Goal: Information Seeking & Learning: Learn about a topic

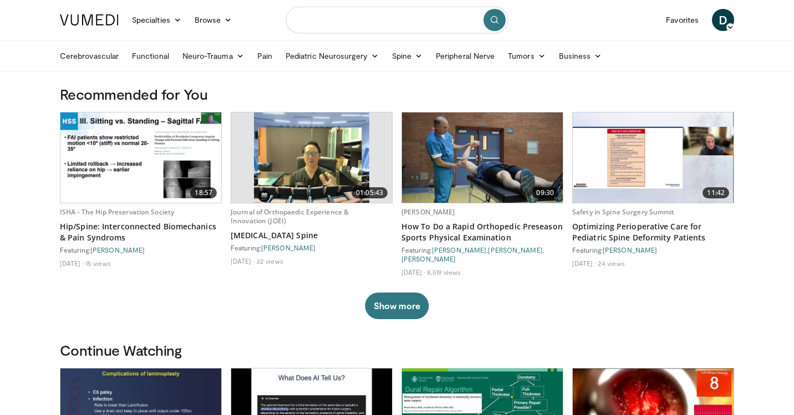
click at [309, 24] on input "Search topics, interventions" at bounding box center [397, 20] width 222 height 27
type input "*********"
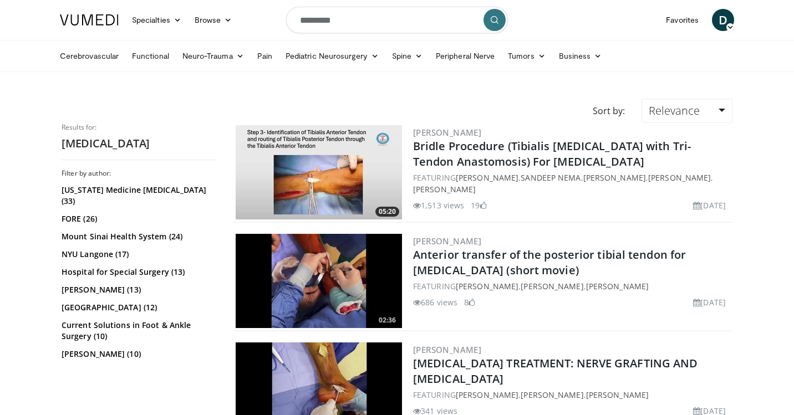
click at [359, 6] on form "*********" at bounding box center [397, 20] width 222 height 40
click at [354, 20] on input "*********" at bounding box center [397, 20] width 222 height 27
type input "**********"
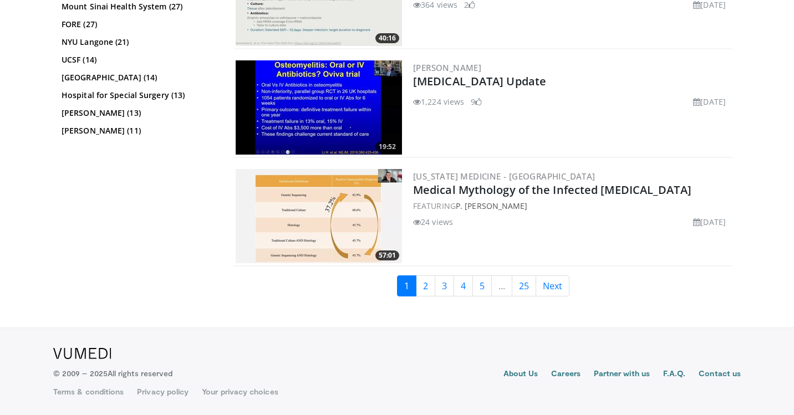
scroll to position [2565, 0]
click at [425, 282] on link "2" at bounding box center [425, 286] width 19 height 21
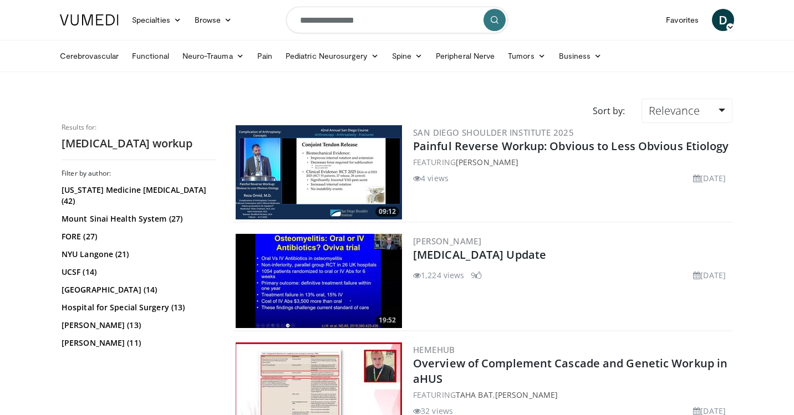
click at [400, 23] on input "**********" at bounding box center [397, 20] width 222 height 27
type input "**********"
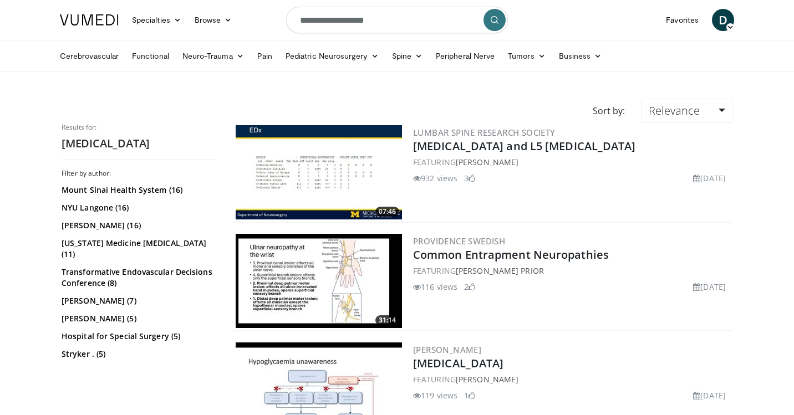
click at [316, 176] on img at bounding box center [319, 172] width 166 height 94
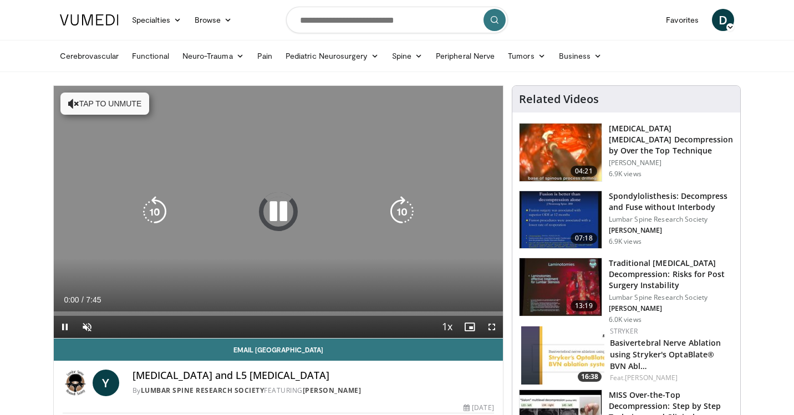
click at [255, 202] on div "Video Player" at bounding box center [279, 212] width 270 height 22
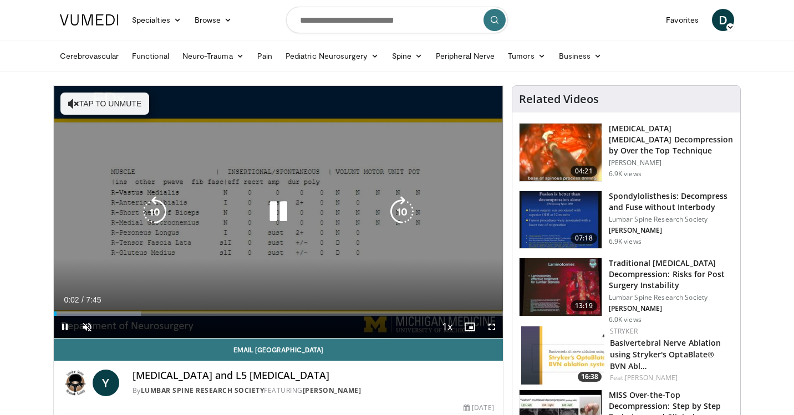
click at [278, 210] on icon "Video Player" at bounding box center [278, 211] width 31 height 31
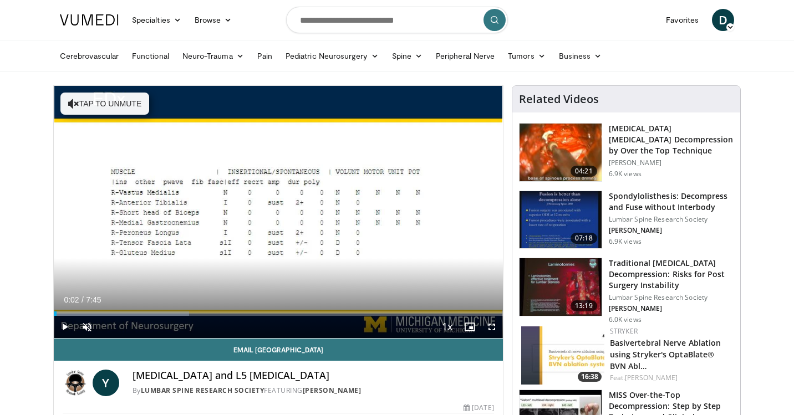
click at [64, 327] on span "Video Player" at bounding box center [65, 327] width 22 height 22
click at [86, 326] on span "Video Player" at bounding box center [87, 327] width 22 height 22
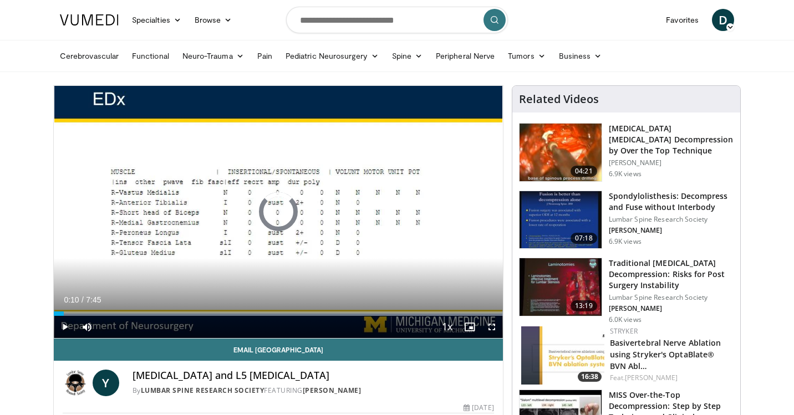
drag, startPoint x: 64, startPoint y: 314, endPoint x: 53, endPoint y: 314, distance: 10.6
click at [53, 314] on div "**********" at bounding box center [278, 267] width 450 height 364
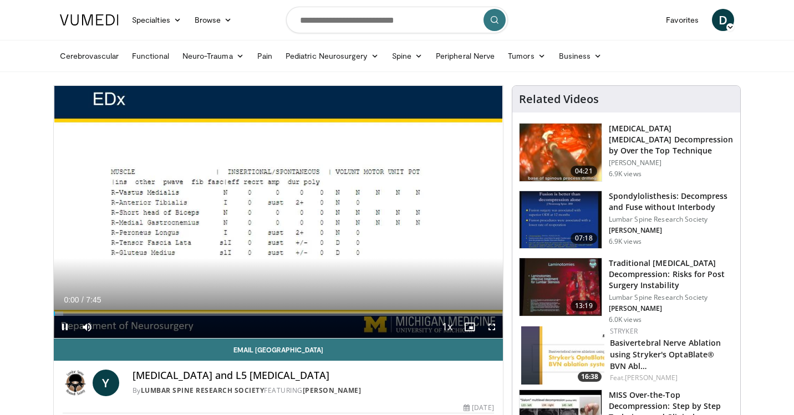
click at [491, 326] on span "Video Player" at bounding box center [492, 327] width 22 height 22
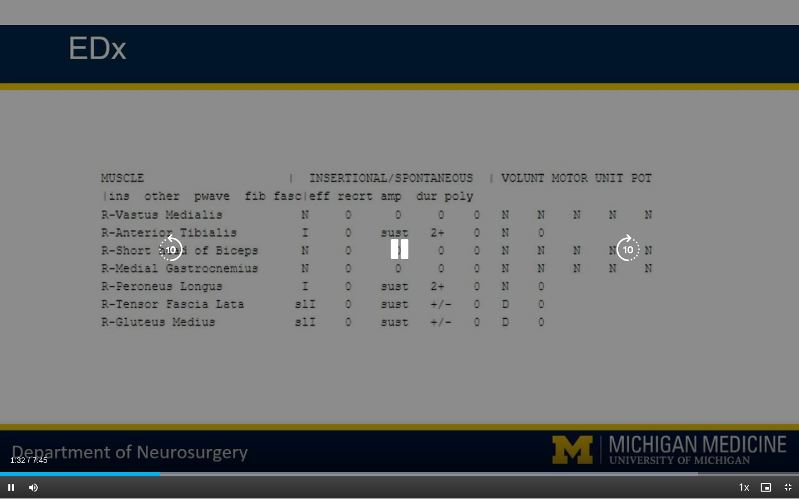
click at [397, 241] on icon "Video Player" at bounding box center [399, 249] width 31 height 31
click at [397, 257] on icon "Video Player" at bounding box center [399, 249] width 31 height 31
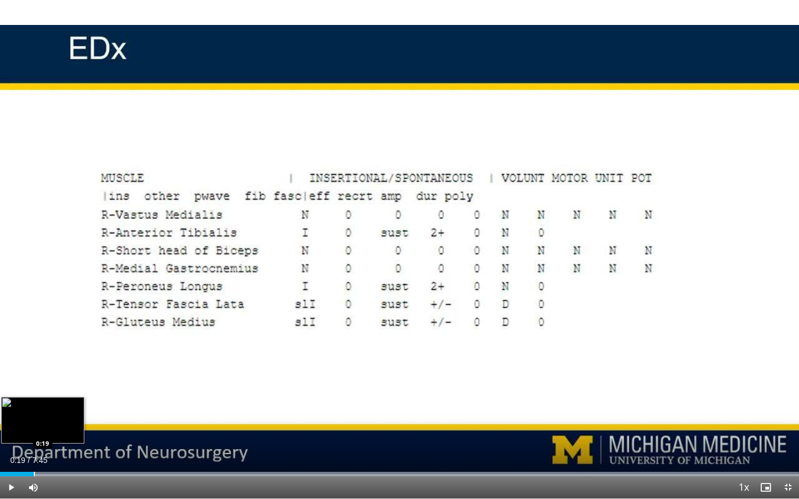
click at [34, 415] on div "Loaded : 99.93% 0:19 0:19" at bounding box center [399, 471] width 799 height 11
click at [18, 415] on div "Progress Bar" at bounding box center [18, 474] width 1 height 4
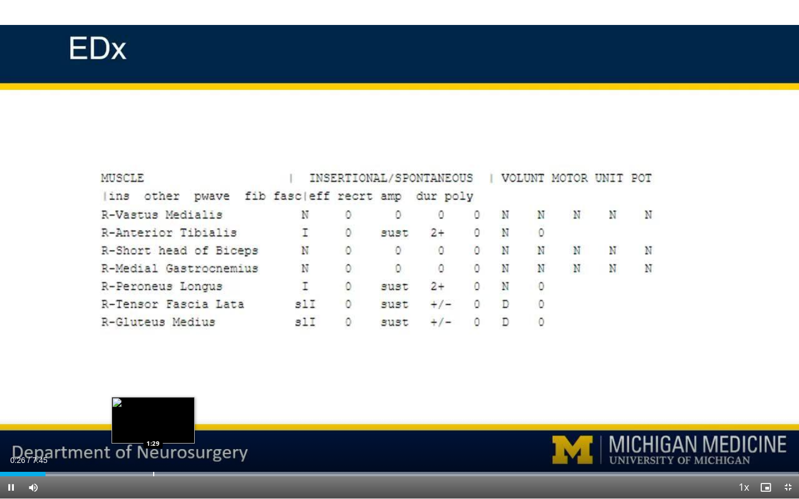
click at [153, 415] on div "Progress Bar" at bounding box center [153, 474] width 1 height 4
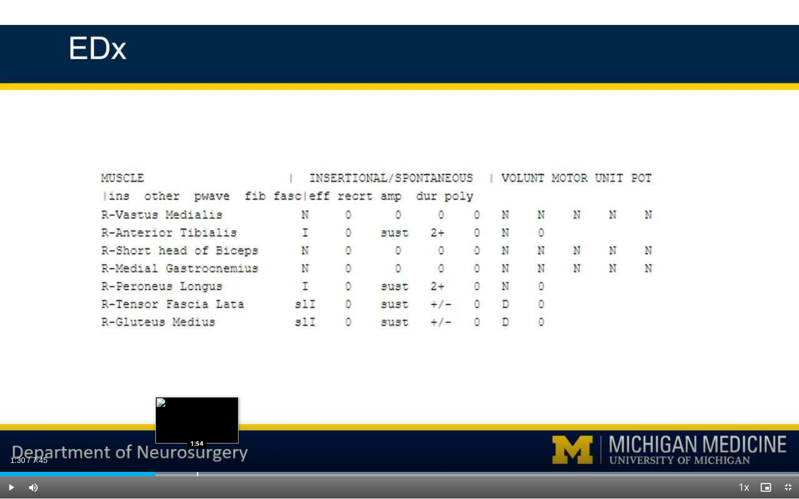
click at [197, 415] on div "Progress Bar" at bounding box center [197, 474] width 1 height 4
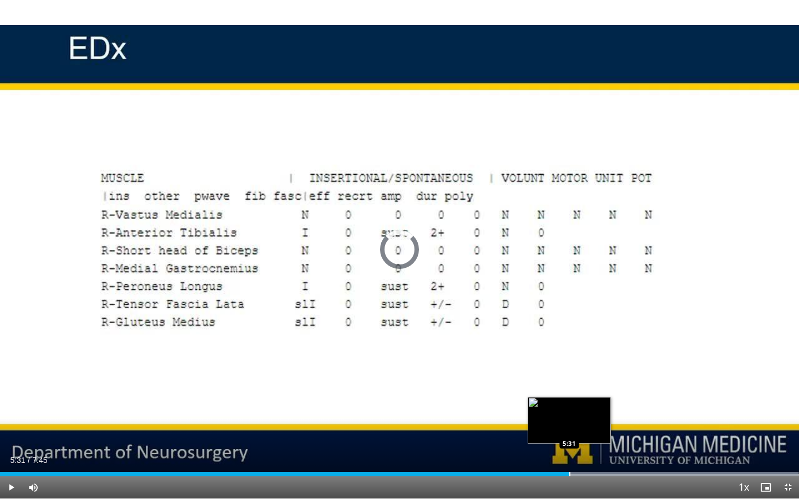
click at [569, 415] on div "Loaded : 99.93% 7:34 5:31" at bounding box center [399, 471] width 799 height 11
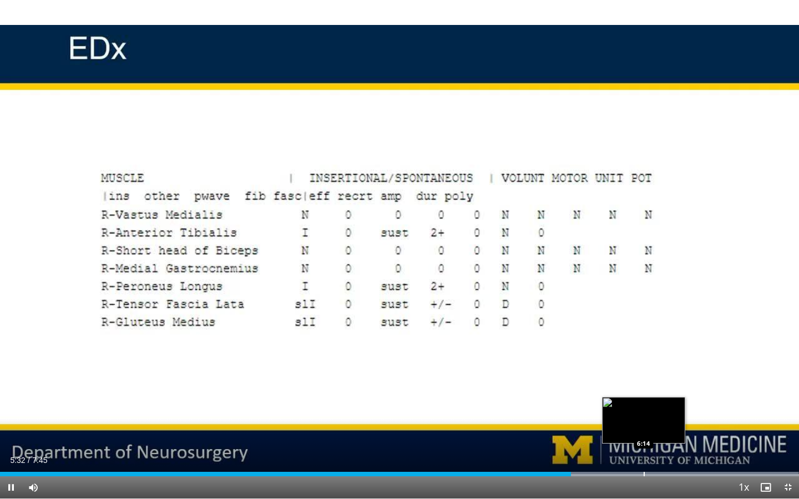
click at [643, 415] on div "Loaded : 99.93% 5:32 6:14" at bounding box center [399, 471] width 799 height 11
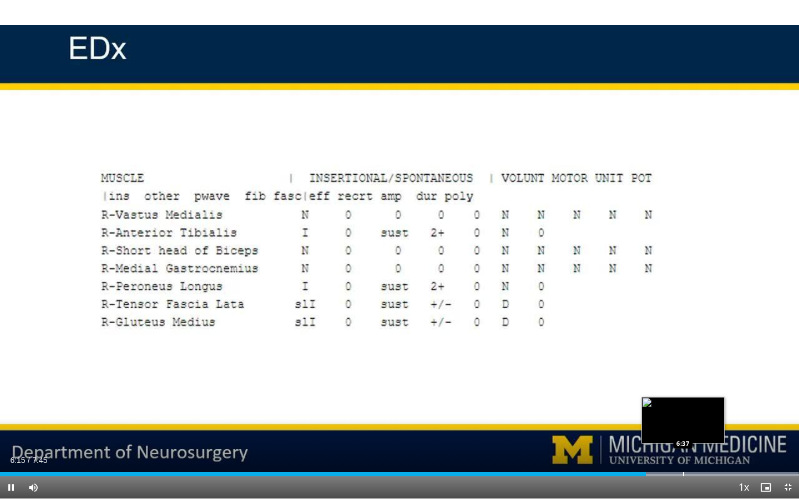
click at [683, 415] on div "Loaded : 99.93% 6:15 6:37" at bounding box center [399, 471] width 799 height 11
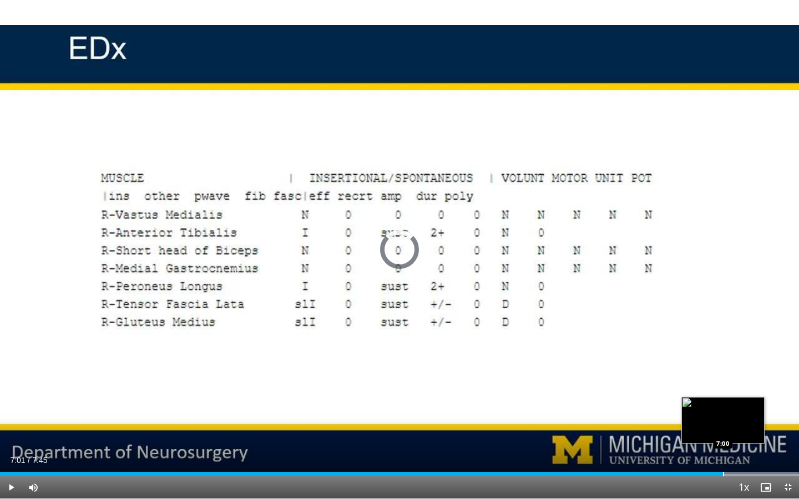
click at [723, 415] on div "Progress Bar" at bounding box center [723, 474] width 1 height 4
click at [717, 415] on div "Progress Bar" at bounding box center [717, 474] width 1 height 4
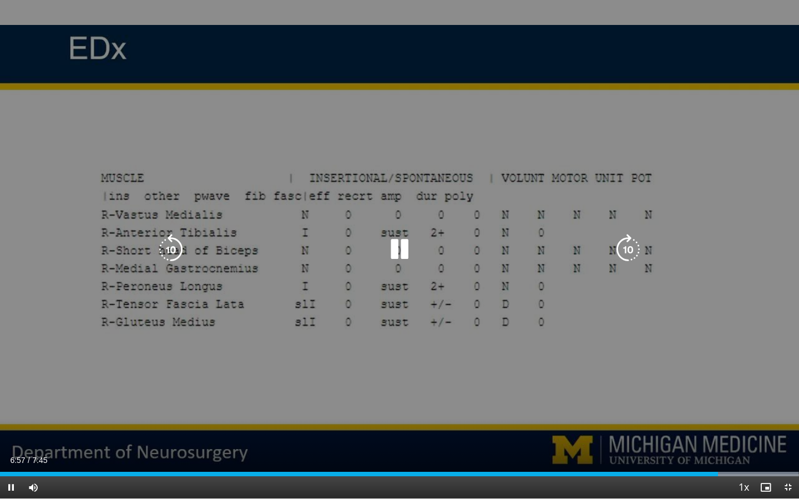
click at [540, 258] on div "Video Player" at bounding box center [399, 249] width 479 height 22
click at [657, 229] on div "10 seconds Tap to unmute" at bounding box center [399, 249] width 799 height 499
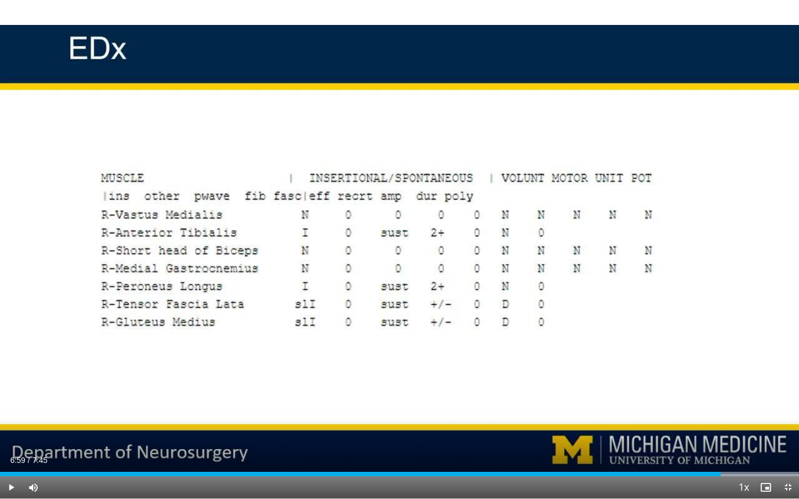
click at [788, 415] on span "Video Player" at bounding box center [788, 487] width 22 height 22
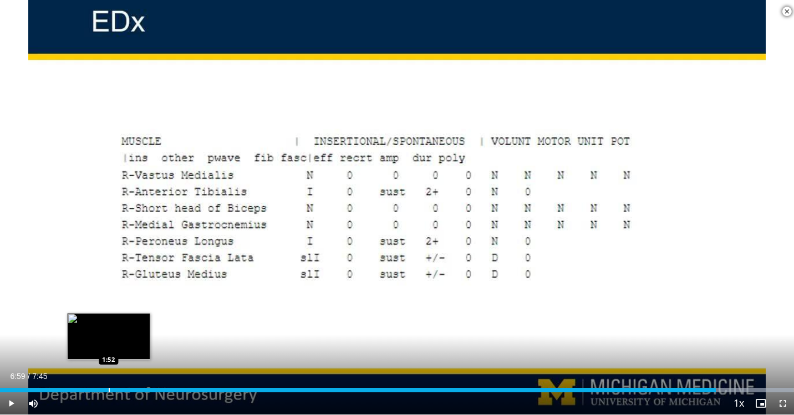
scroll to position [302, 0]
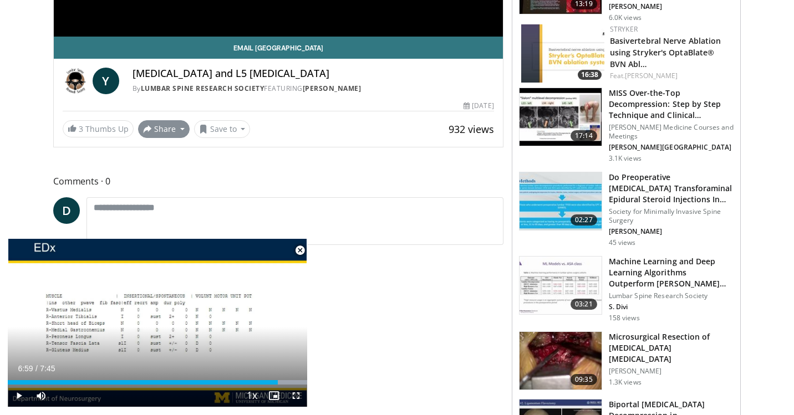
click at [161, 126] on button "Share" at bounding box center [164, 129] width 52 height 18
click at [168, 151] on span "E-mail" at bounding box center [163, 154] width 32 height 12
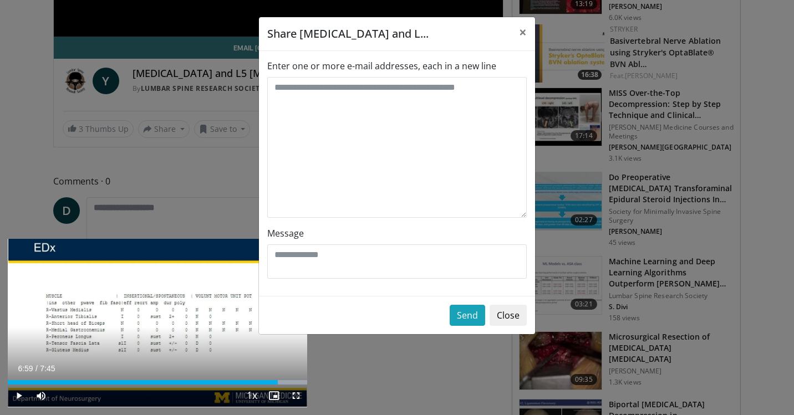
click at [508, 309] on button "Close" at bounding box center [508, 315] width 37 height 21
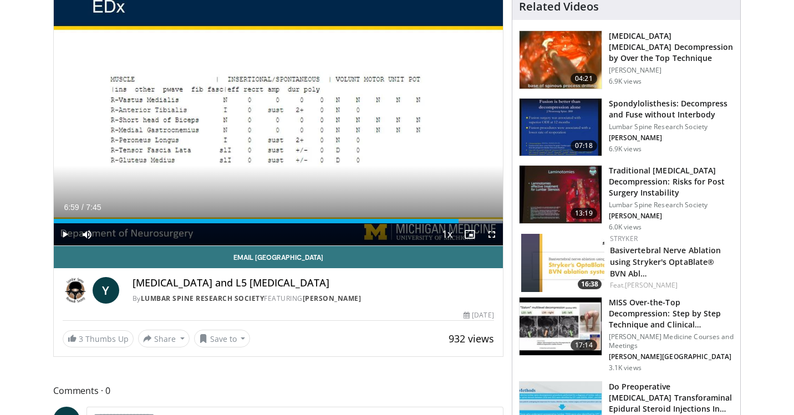
scroll to position [34, 0]
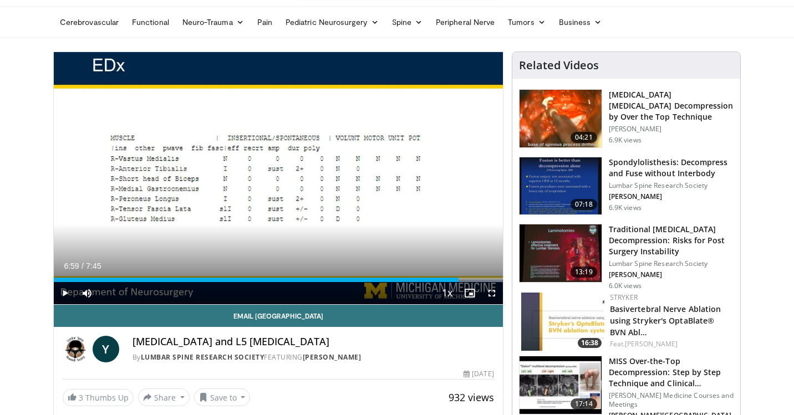
click at [555, 108] on img at bounding box center [561, 119] width 82 height 58
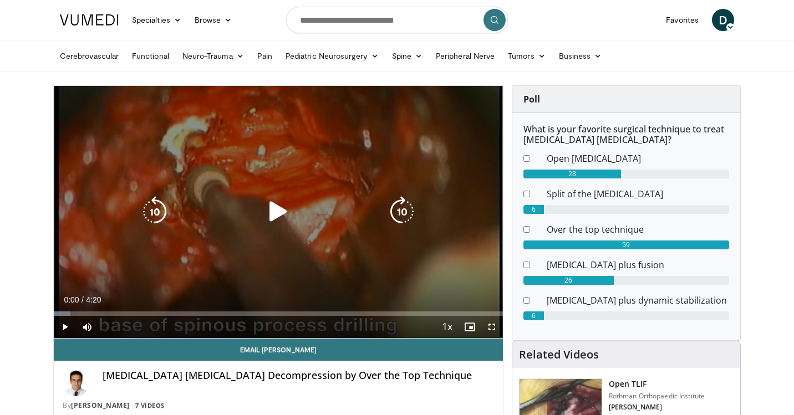
click at [275, 215] on icon "Video Player" at bounding box center [278, 211] width 31 height 31
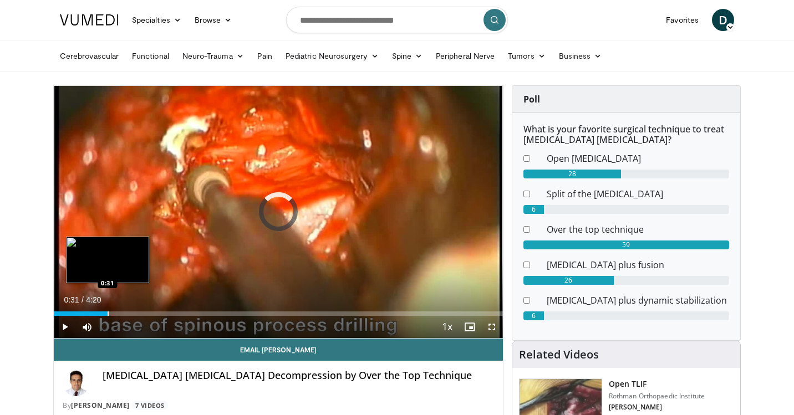
click at [108, 314] on div "Progress Bar" at bounding box center [108, 314] width 1 height 4
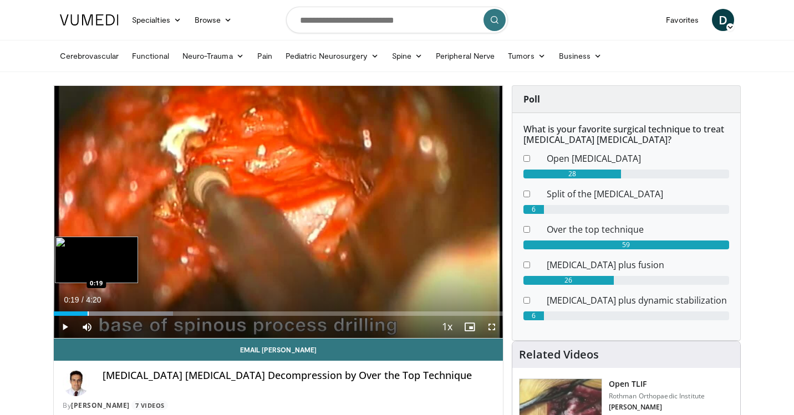
click at [88, 312] on div "Loaded : 26.55% 0:19 0:19" at bounding box center [278, 314] width 449 height 4
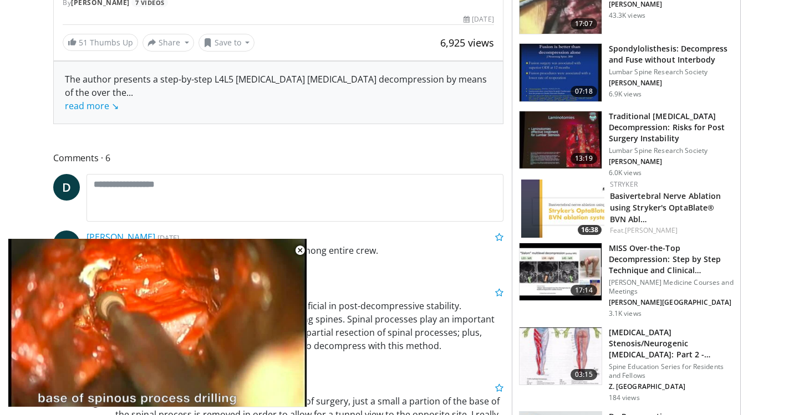
scroll to position [572, 0]
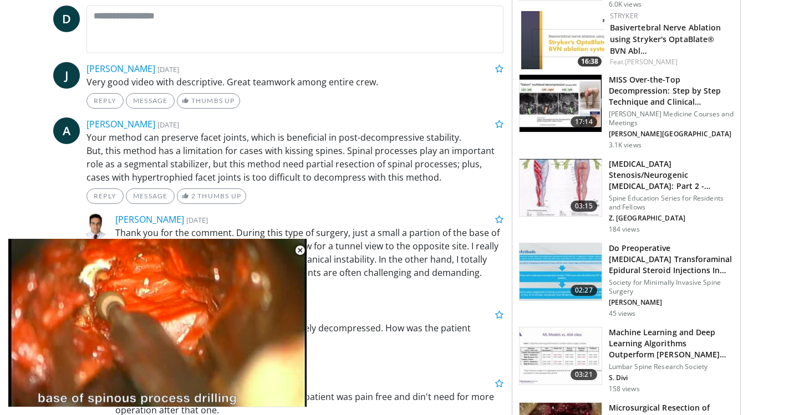
click at [560, 97] on img at bounding box center [561, 104] width 82 height 58
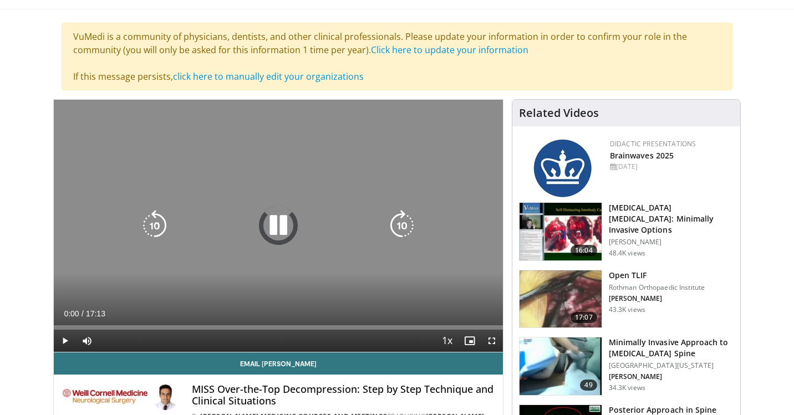
scroll to position [78, 0]
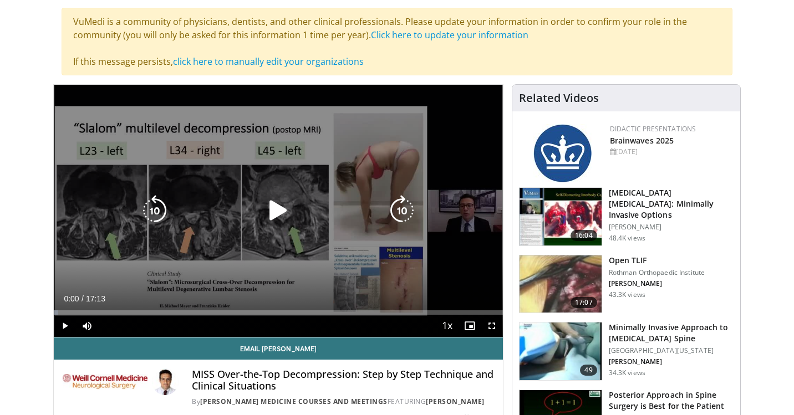
click at [269, 210] on icon "Video Player" at bounding box center [278, 210] width 31 height 31
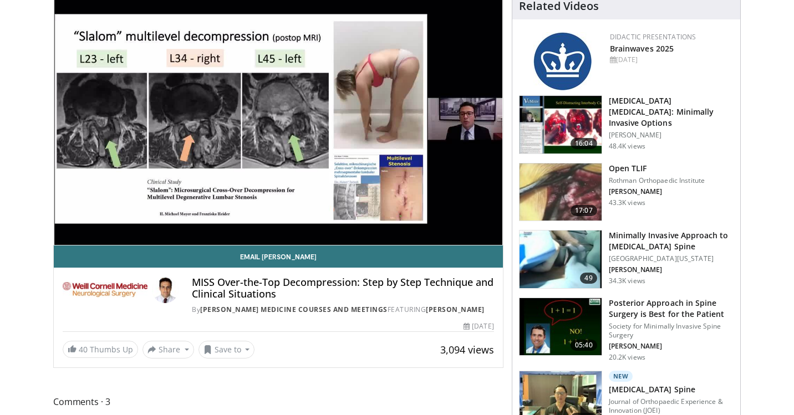
scroll to position [128, 0]
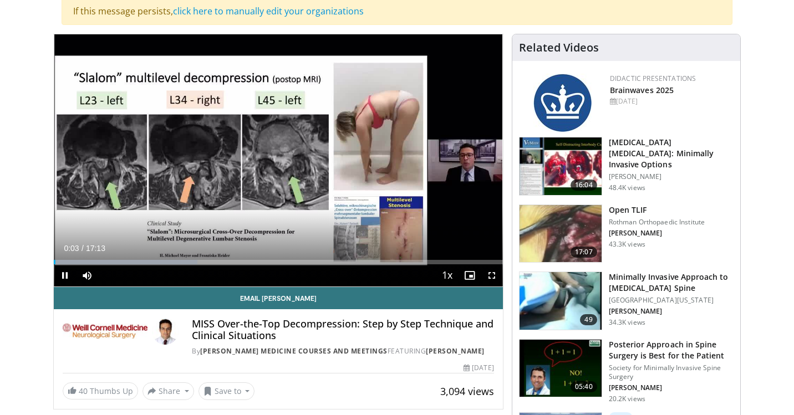
click at [490, 273] on span "Video Player" at bounding box center [492, 276] width 22 height 22
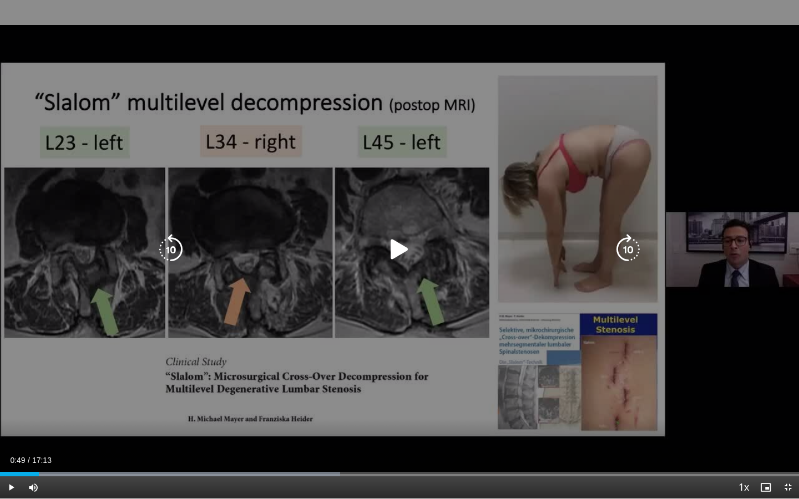
click at [51, 415] on div "Loaded : 42.59% 00:49 01:05" at bounding box center [399, 471] width 799 height 11
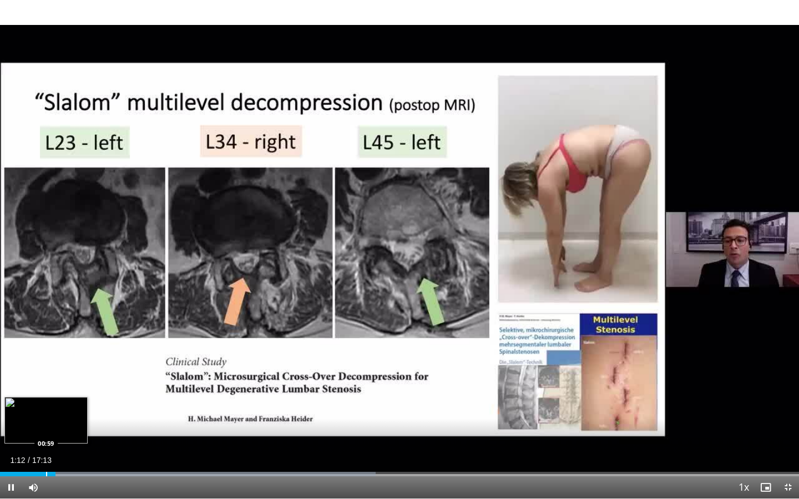
click at [46, 415] on div "Progress Bar" at bounding box center [46, 474] width 1 height 4
click at [43, 415] on div "Progress Bar" at bounding box center [43, 474] width 1 height 4
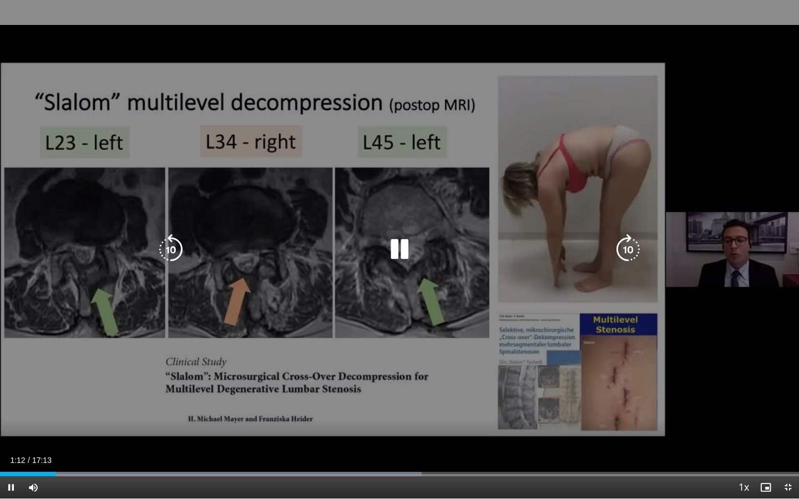
click at [227, 382] on div "10 seconds Tap to unmute" at bounding box center [399, 249] width 799 height 499
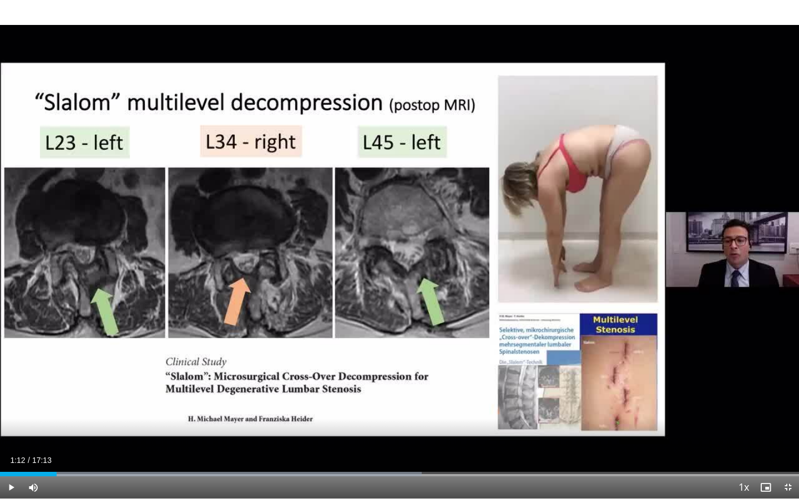
click at [227, 382] on div "10 seconds Tap to unmute" at bounding box center [399, 249] width 799 height 499
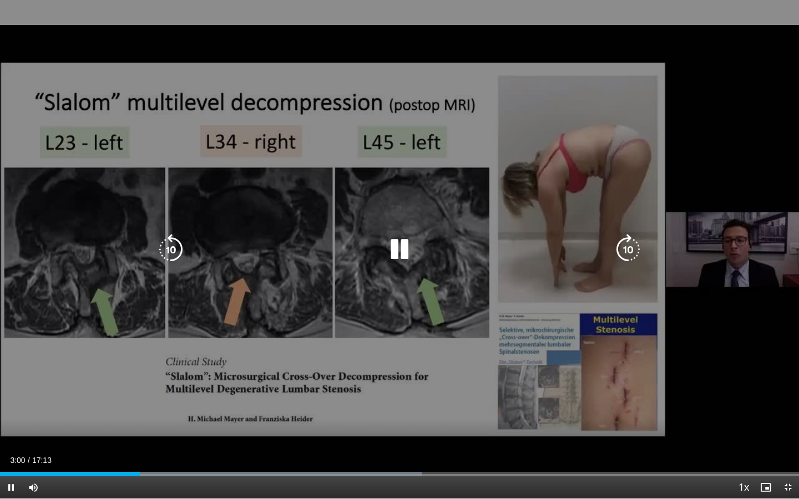
click at [168, 253] on icon "Video Player" at bounding box center [170, 249] width 31 height 31
click at [438, 262] on div "10 seconds Tap to unmute" at bounding box center [399, 249] width 799 height 499
click at [395, 248] on icon "Video Player" at bounding box center [399, 249] width 31 height 31
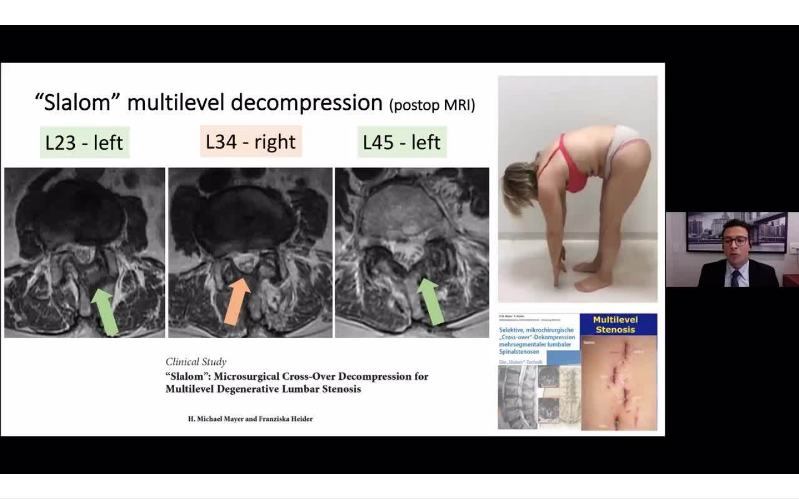
click at [791, 415] on video-js "**********" at bounding box center [399, 249] width 799 height 499
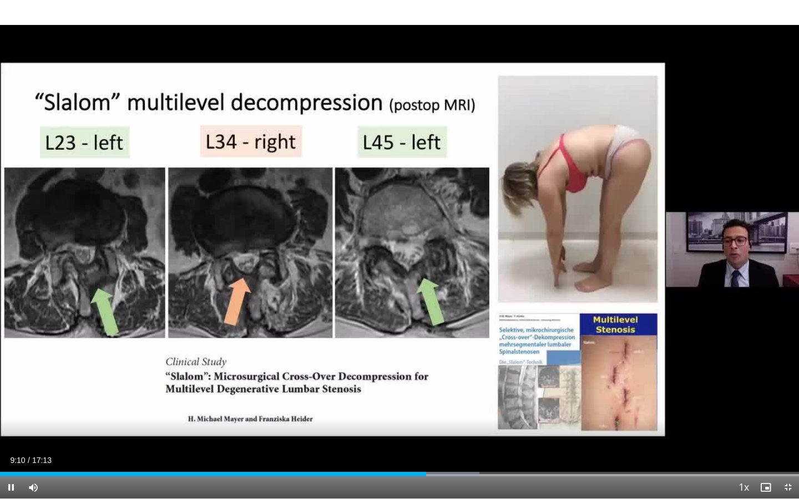
click at [786, 415] on span "Video Player" at bounding box center [788, 487] width 22 height 22
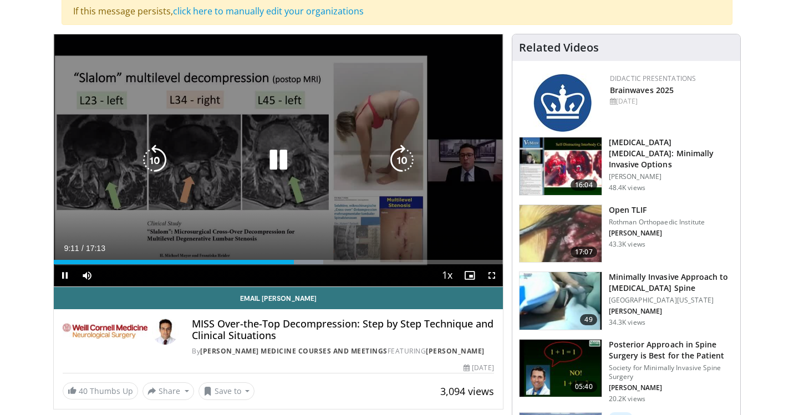
click at [256, 156] on div "Video Player" at bounding box center [279, 160] width 270 height 22
click at [277, 160] on icon "Video Player" at bounding box center [278, 160] width 31 height 31
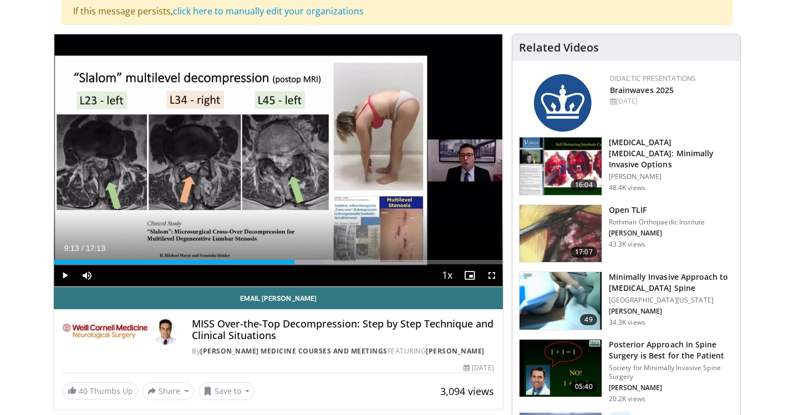
click at [563, 161] on img at bounding box center [561, 167] width 82 height 58
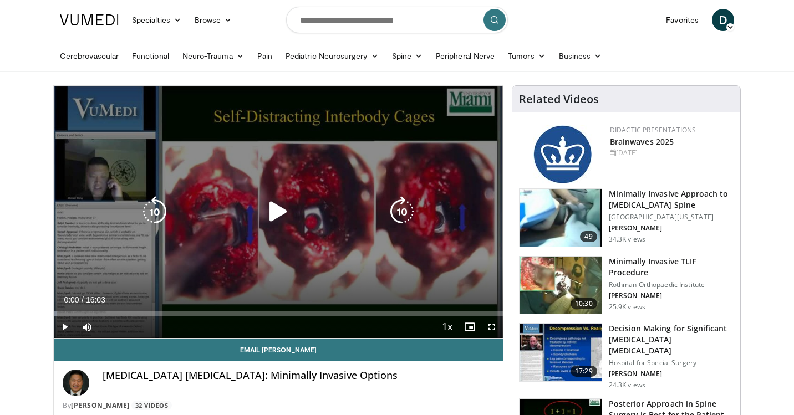
click at [281, 212] on icon "Video Player" at bounding box center [278, 211] width 31 height 31
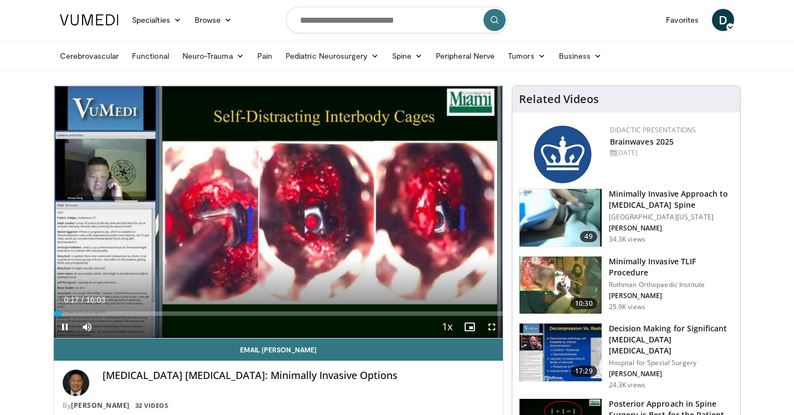
click at [489, 328] on span "Video Player" at bounding box center [492, 327] width 22 height 22
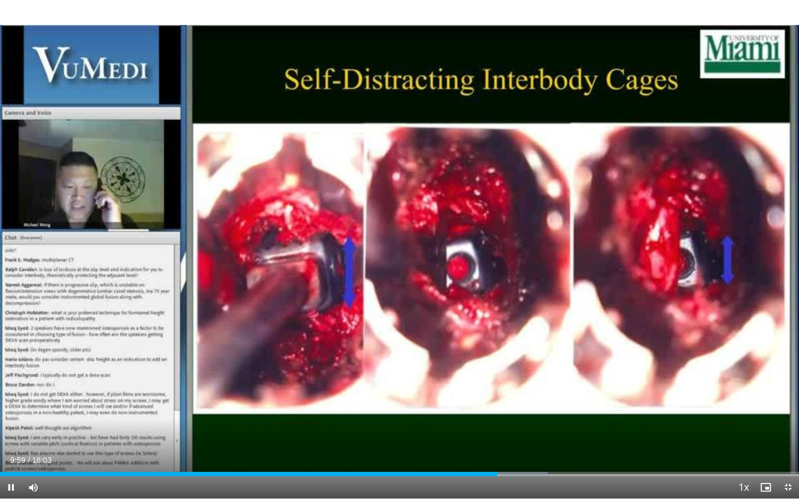
click at [788, 415] on span "Video Player" at bounding box center [788, 487] width 22 height 22
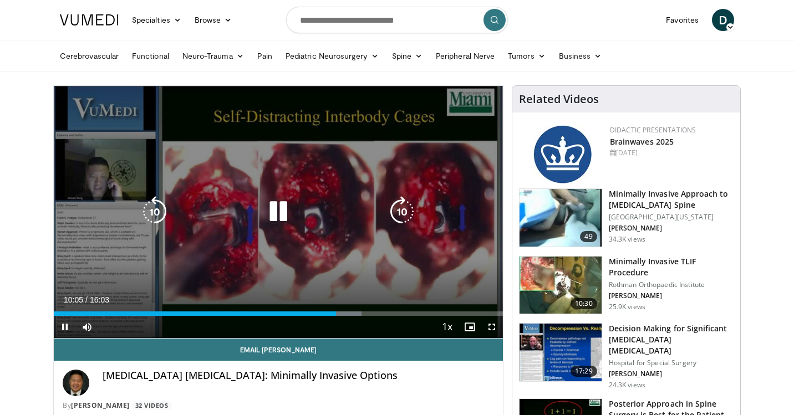
click at [275, 212] on icon "Video Player" at bounding box center [278, 211] width 31 height 31
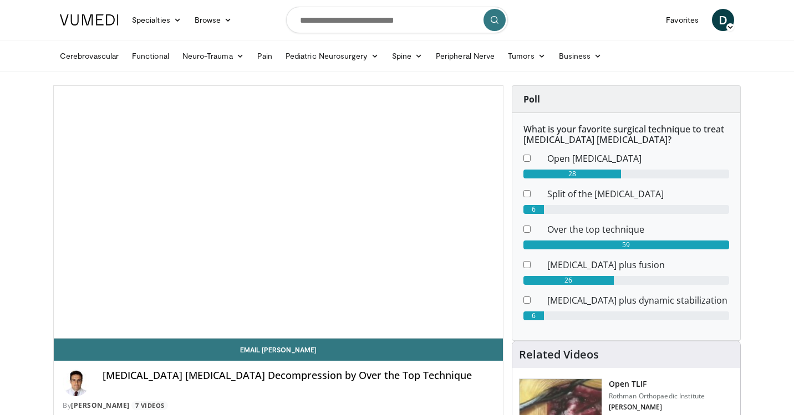
scroll to position [572, 0]
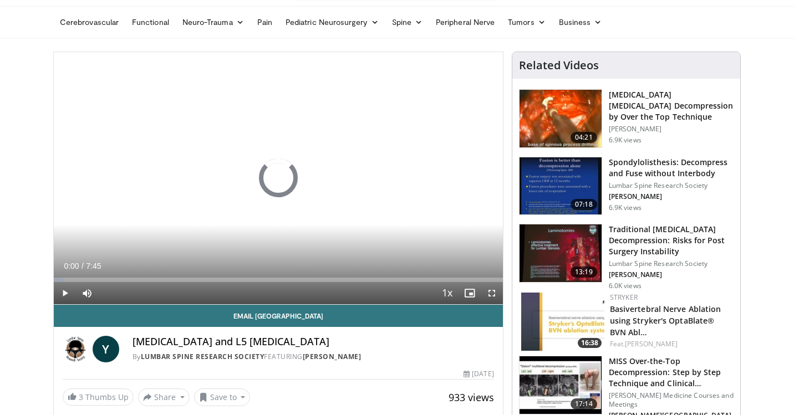
scroll to position [34, 0]
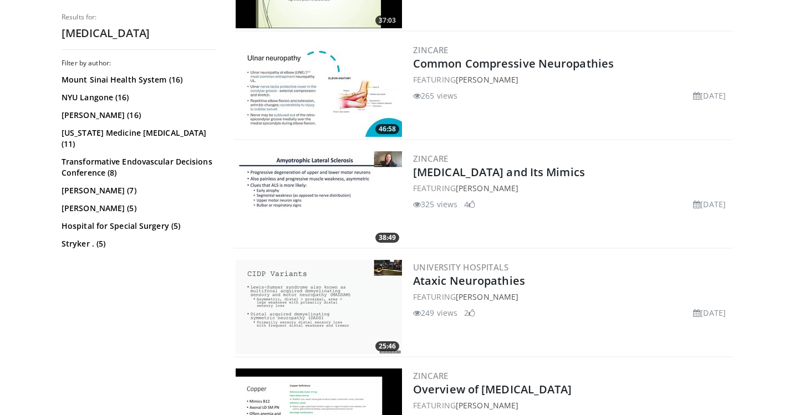
scroll to position [886, 0]
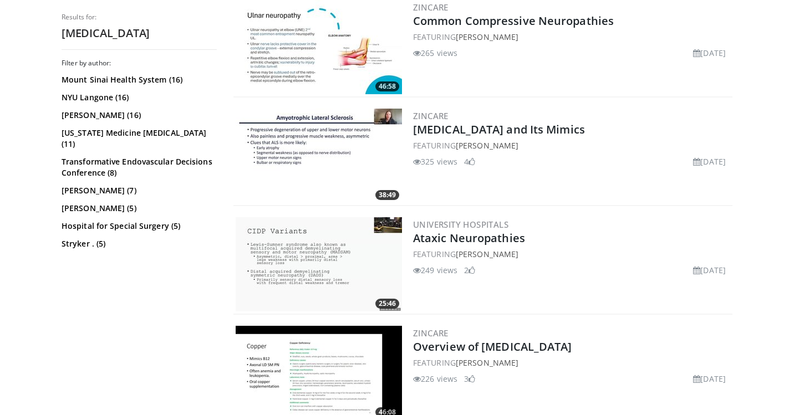
click at [308, 259] on img at bounding box center [319, 264] width 166 height 94
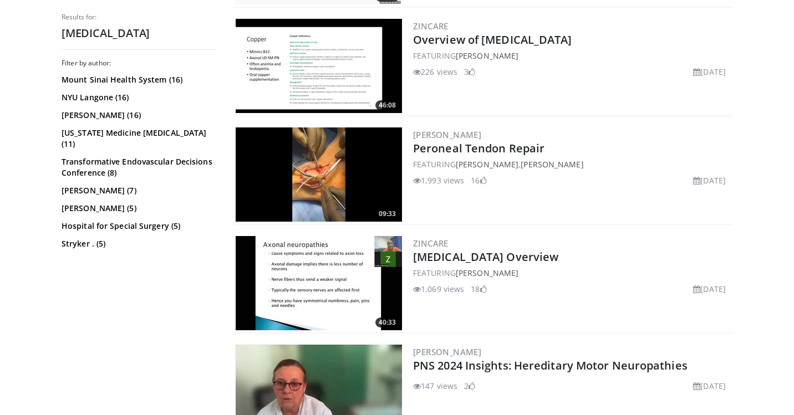
scroll to position [930, 0]
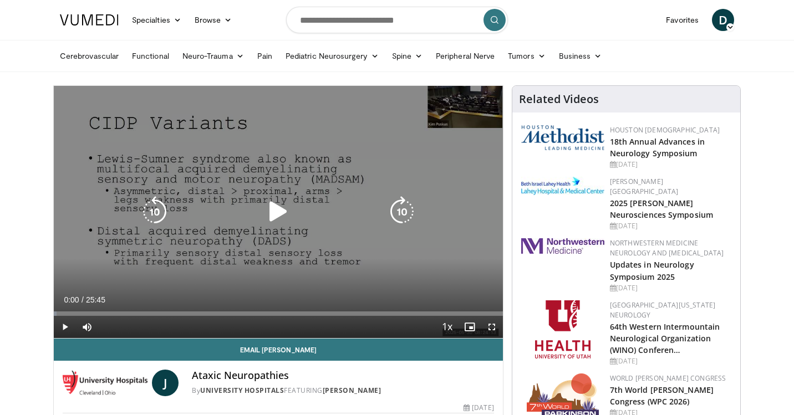
click at [279, 205] on icon "Video Player" at bounding box center [278, 211] width 31 height 31
